Goal: Task Accomplishment & Management: Use online tool/utility

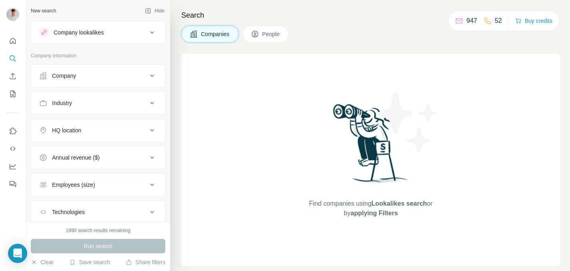
click at [466, 24] on p "947" at bounding box center [471, 21] width 11 height 10
click at [460, 23] on div "947" at bounding box center [466, 21] width 22 height 10
